Goal: Find specific page/section: Find specific page/section

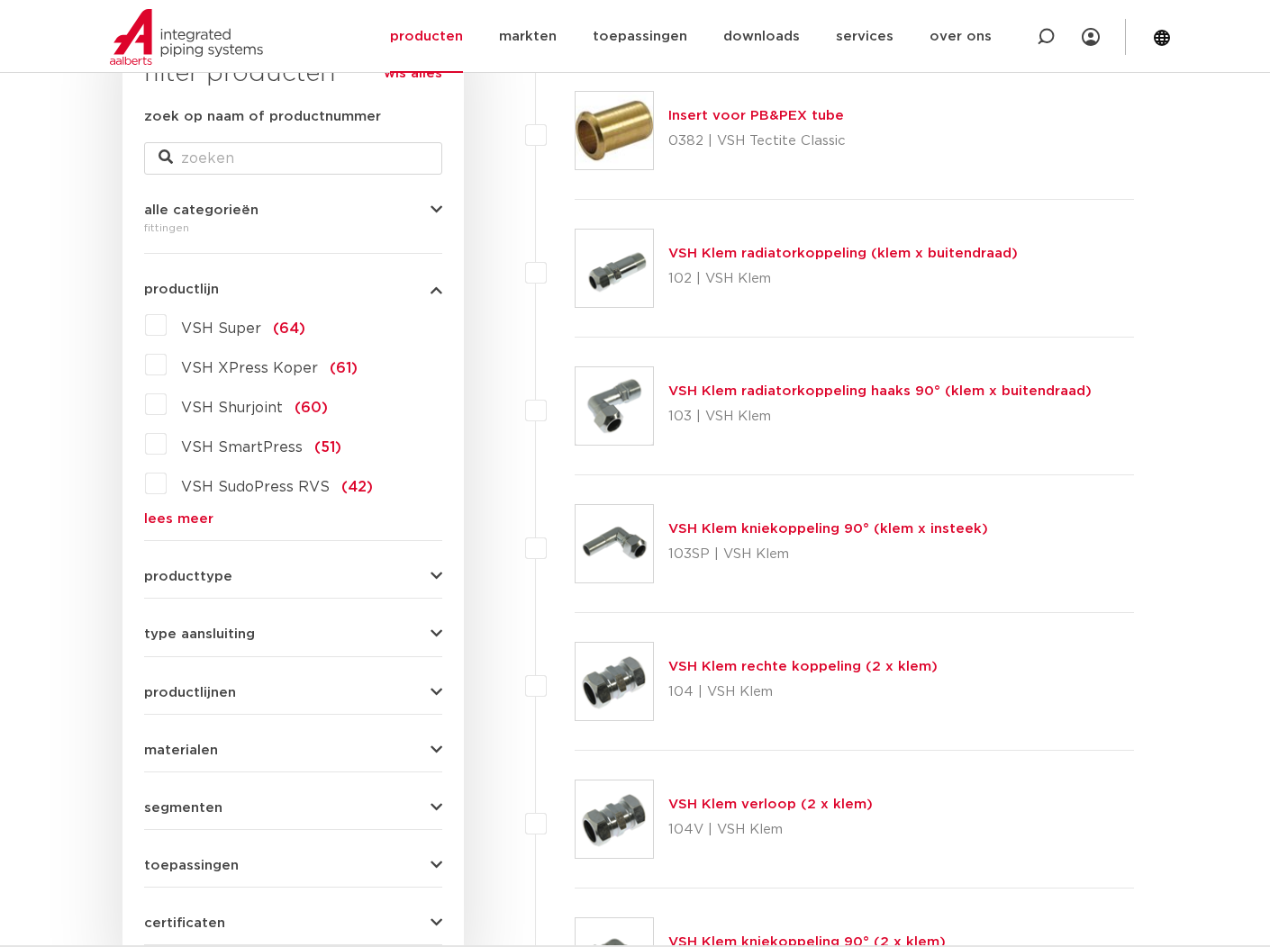
scroll to position [360, 0]
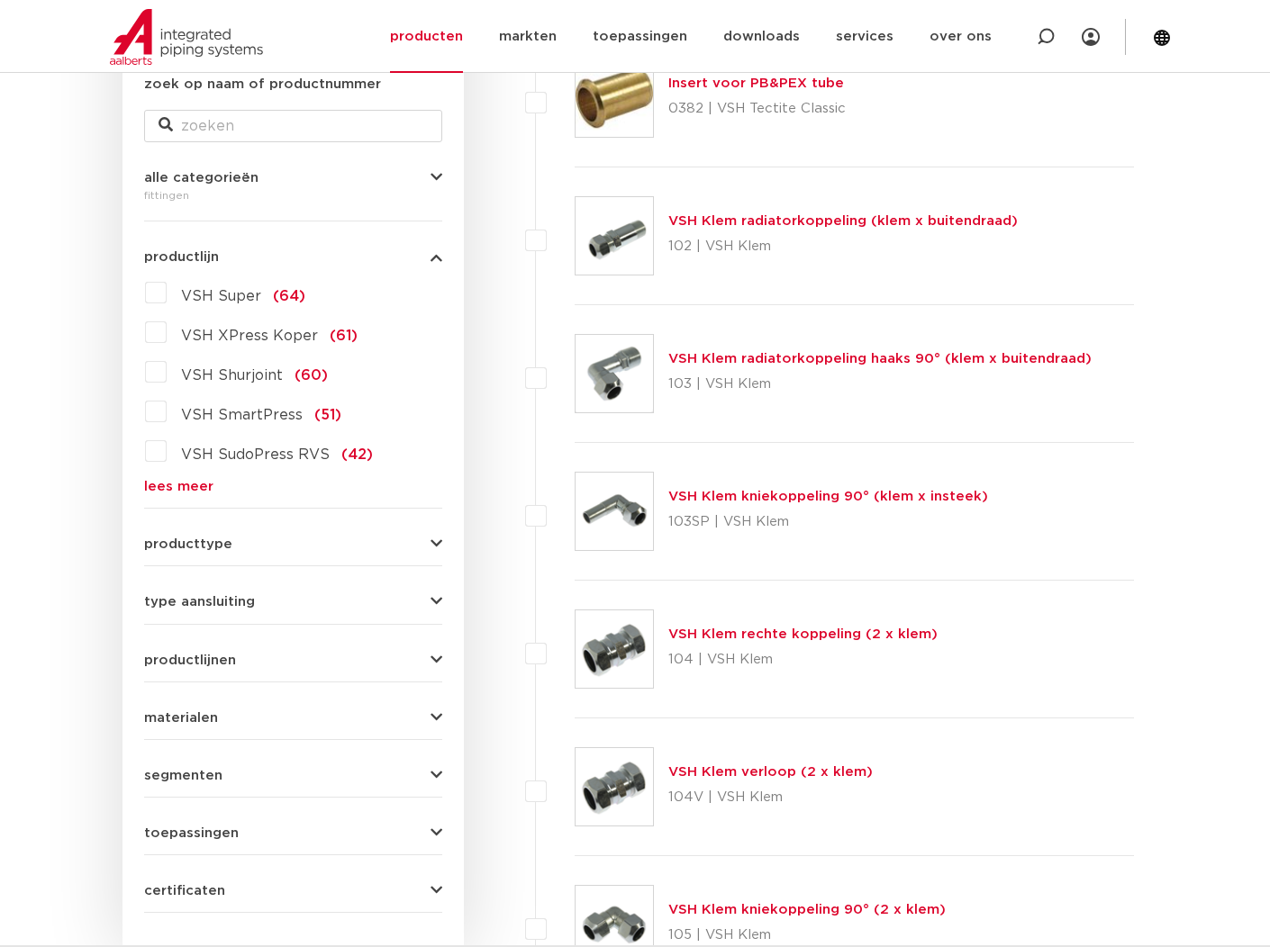
click at [436, 711] on icon "button" at bounding box center [436, 718] width 12 height 14
click at [167, 751] on label "messing (311)" at bounding box center [226, 753] width 118 height 29
click at [0, 0] on input "messing (311)" at bounding box center [0, 0] width 0 height 0
click at [433, 725] on icon "button" at bounding box center [436, 718] width 12 height 14
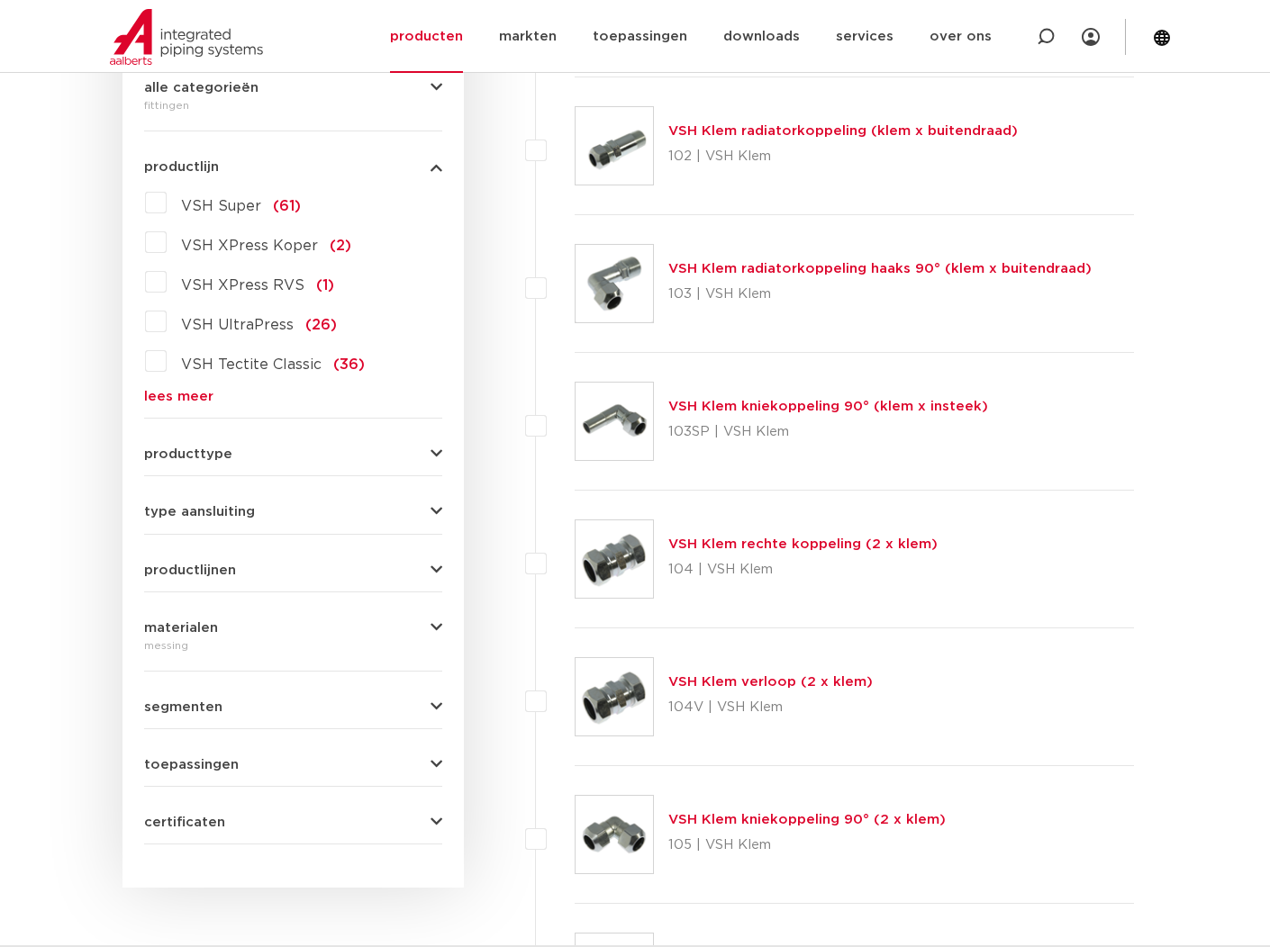
scroll to position [360, 0]
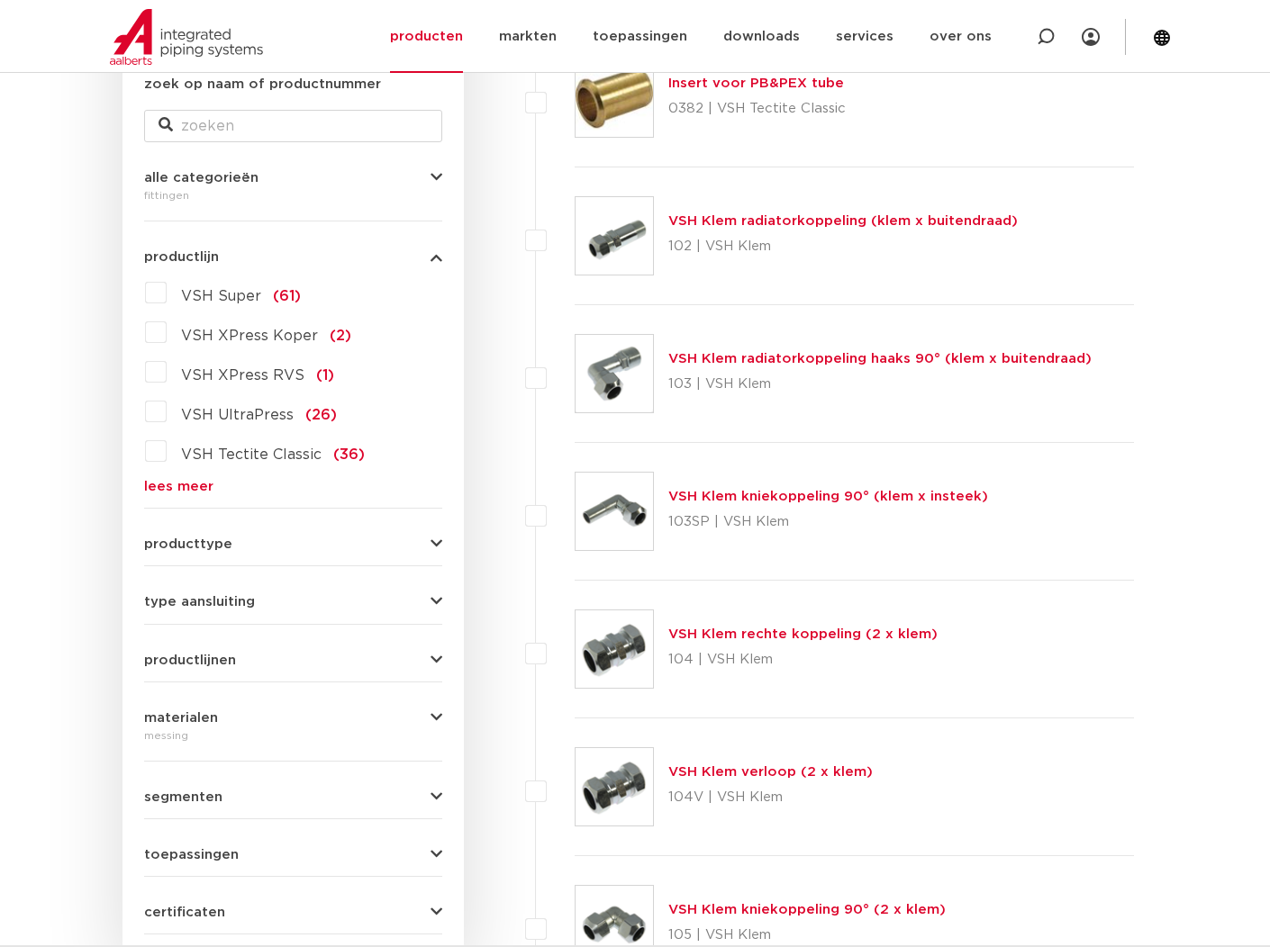
click at [428, 661] on button "productlijnen" at bounding box center [293, 661] width 298 height 14
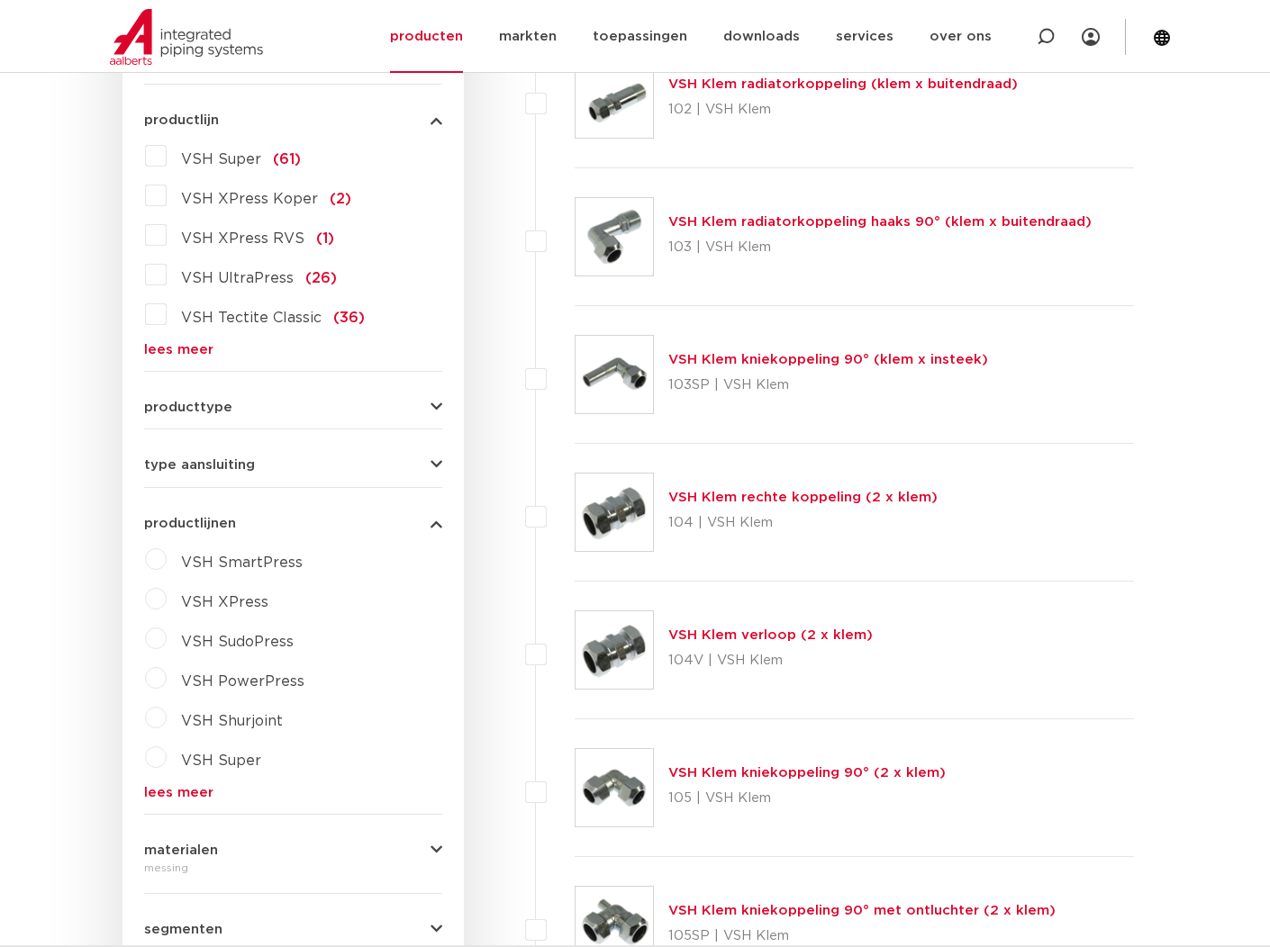
scroll to position [540, 0]
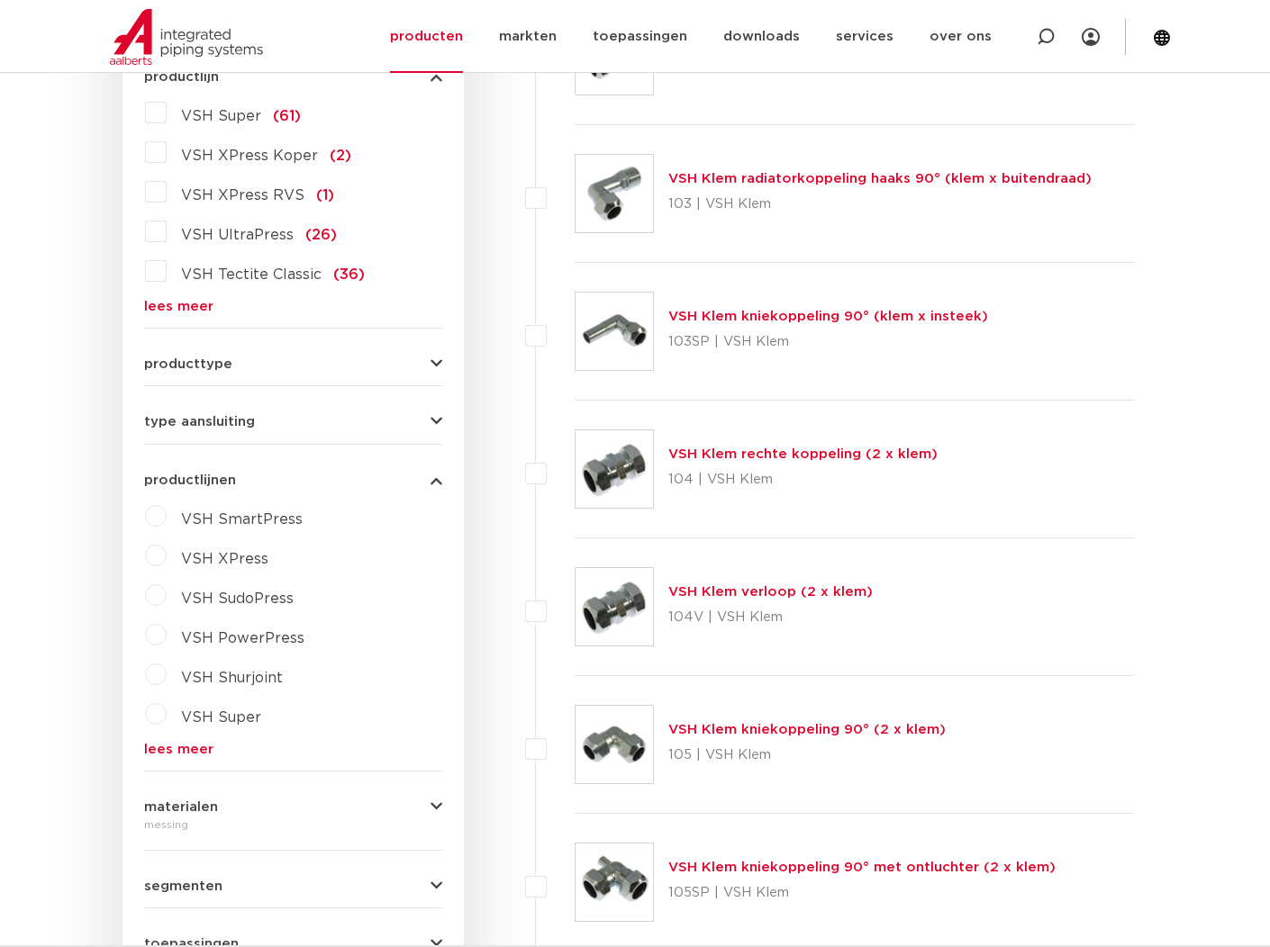
click at [436, 480] on icon "button" at bounding box center [436, 481] width 12 height 14
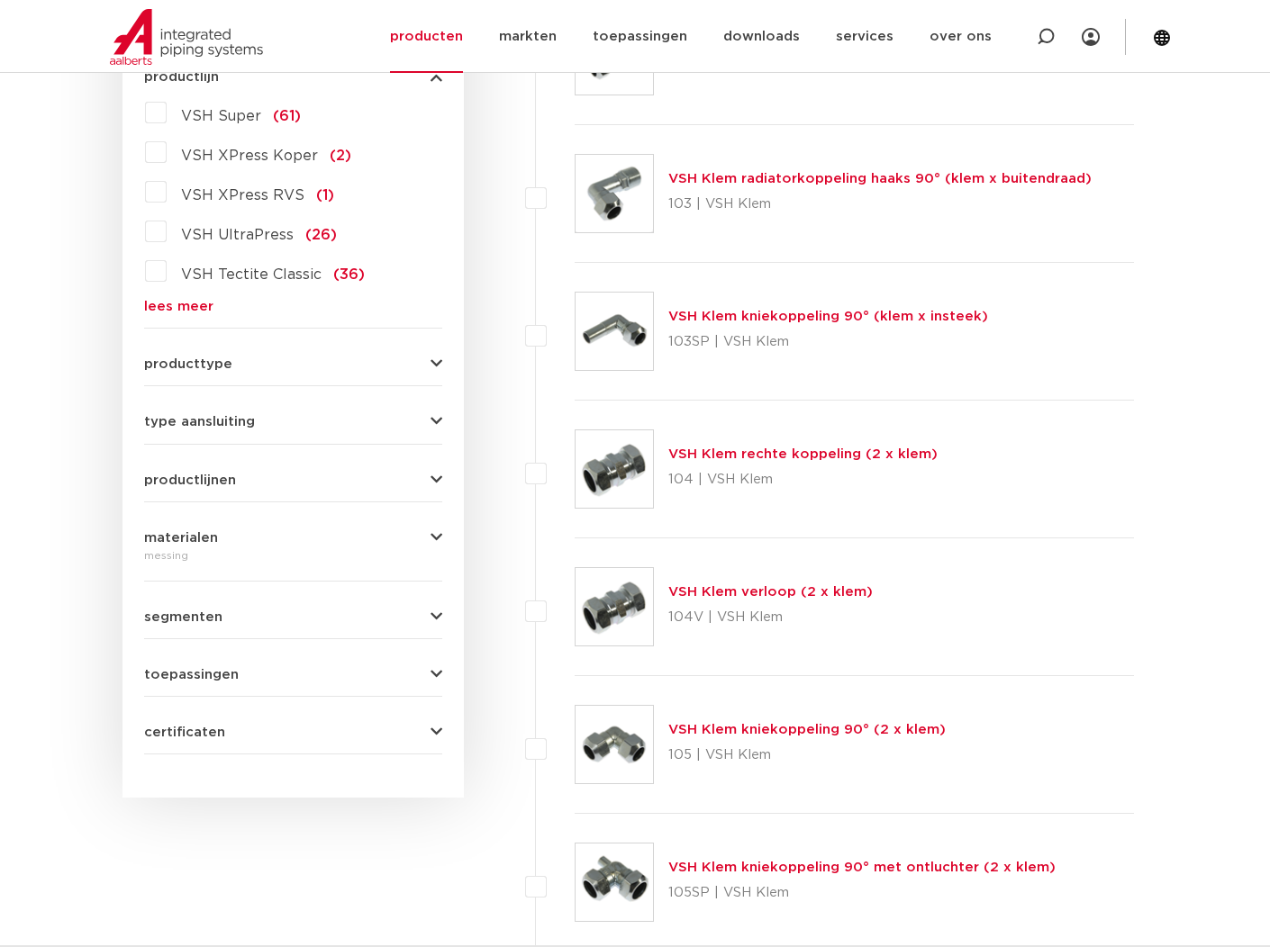
click at [429, 418] on button "type aansluiting" at bounding box center [293, 422] width 298 height 14
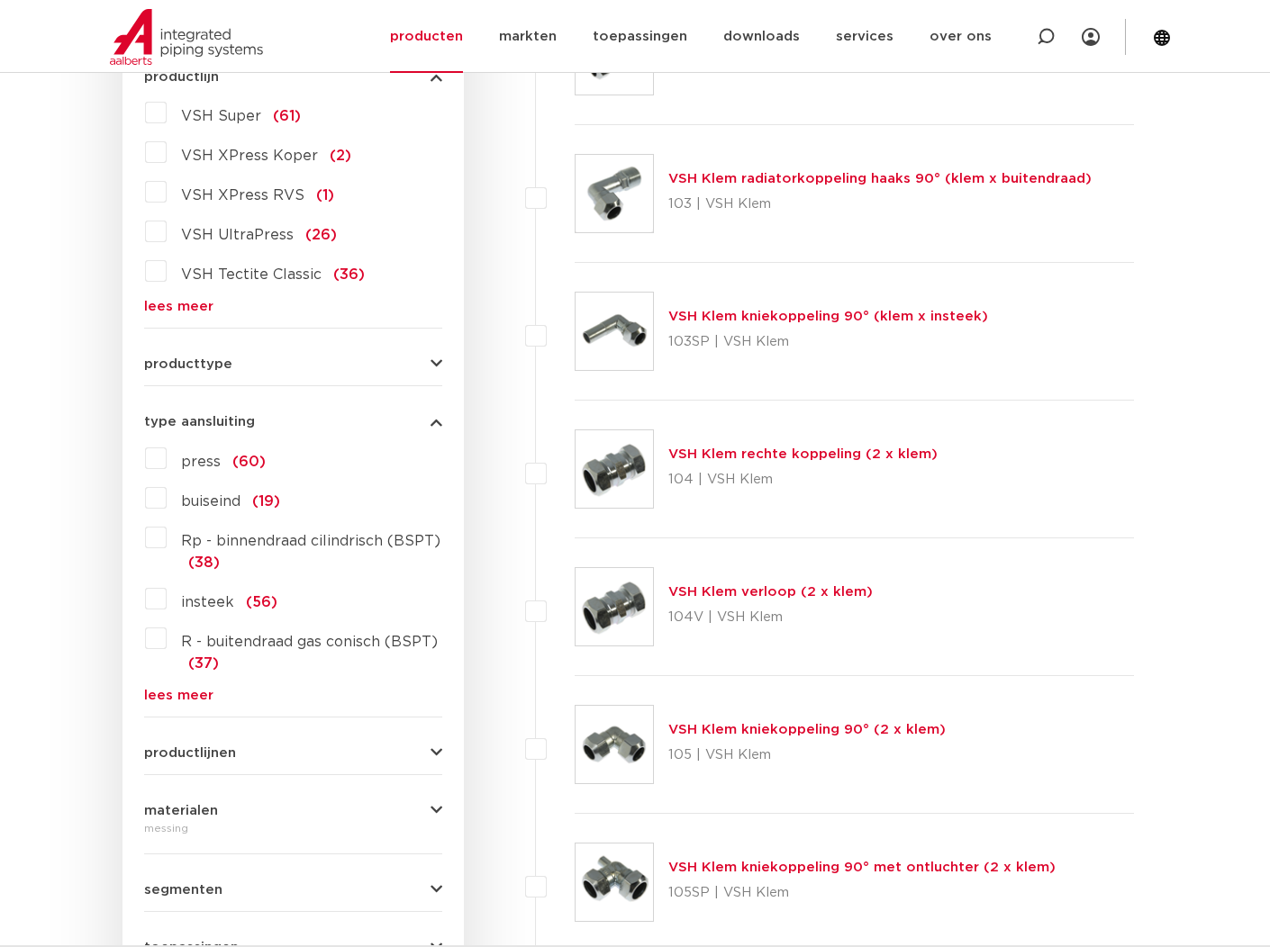
click at [167, 538] on label "Rp - binnendraad cilindrisch (BSPT) (38)" at bounding box center [305, 548] width 276 height 50
click at [0, 0] on input "Rp - binnendraad cilindrisch (BSPT) (38)" at bounding box center [0, 0] width 0 height 0
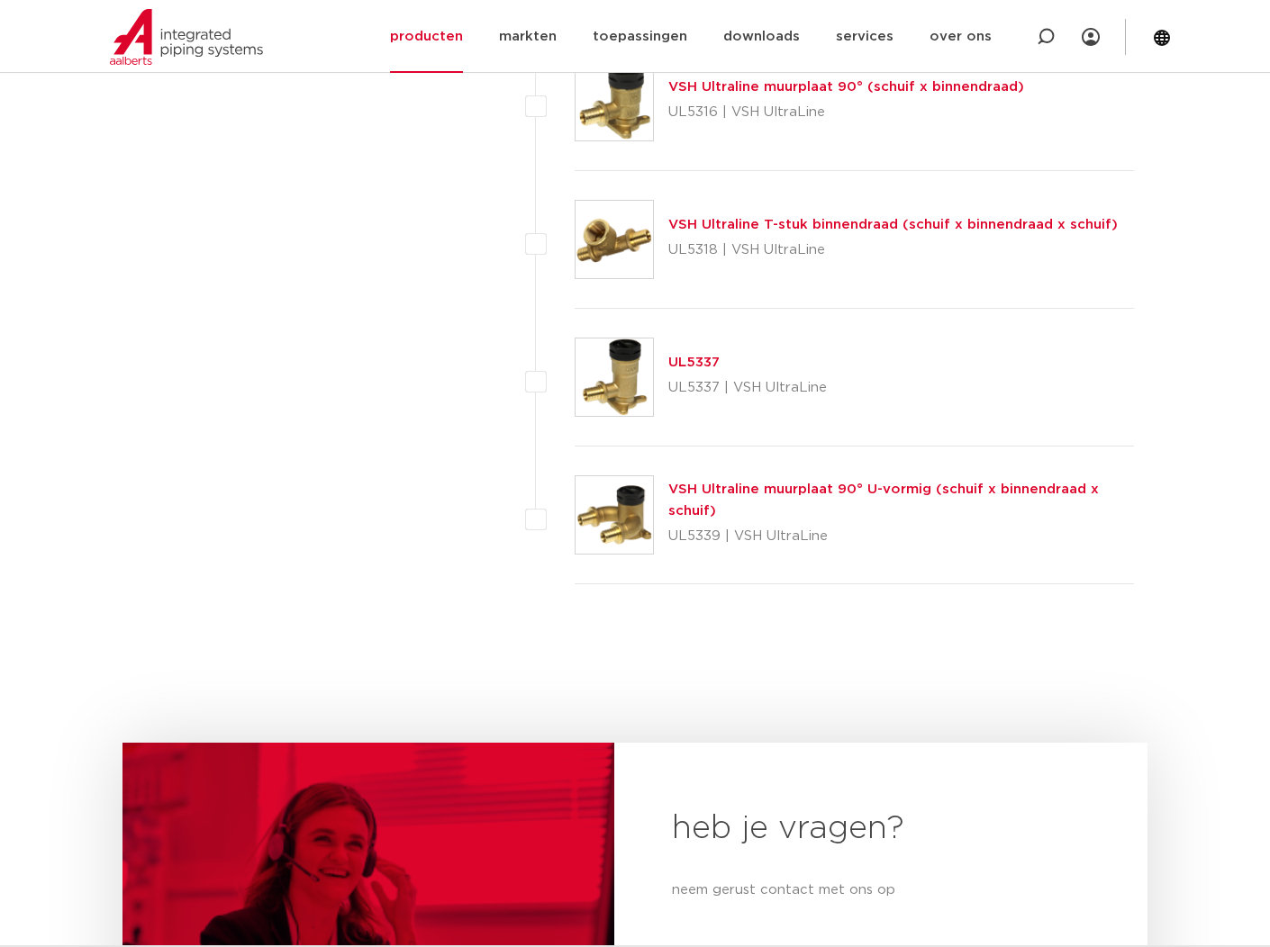
scroll to position [5042, 0]
